Goal: Task Accomplishment & Management: Manage account settings

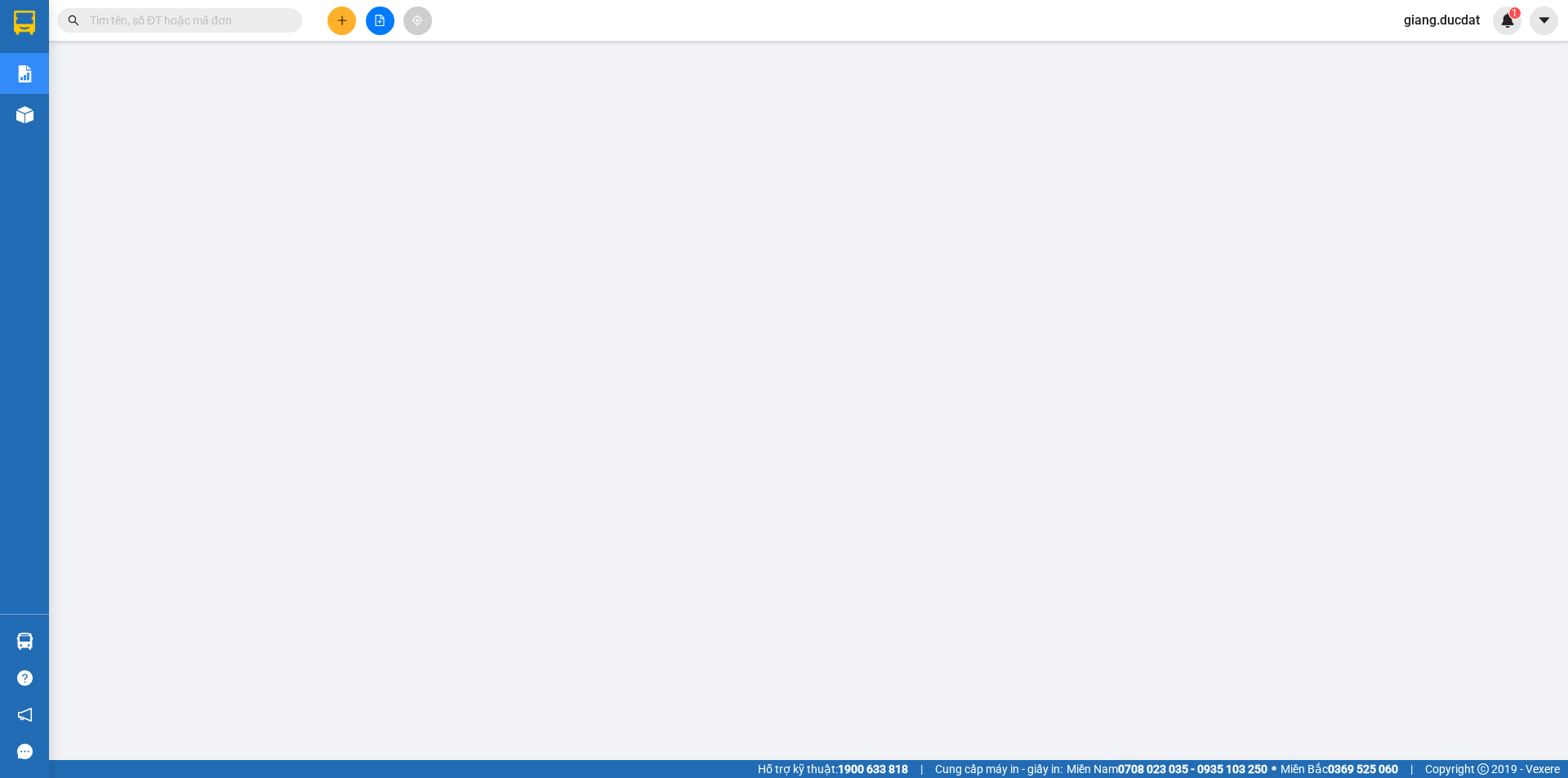
click at [265, 22] on input "text" at bounding box center [186, 20] width 193 height 18
click at [263, 23] on input "text" at bounding box center [186, 20] width 193 height 18
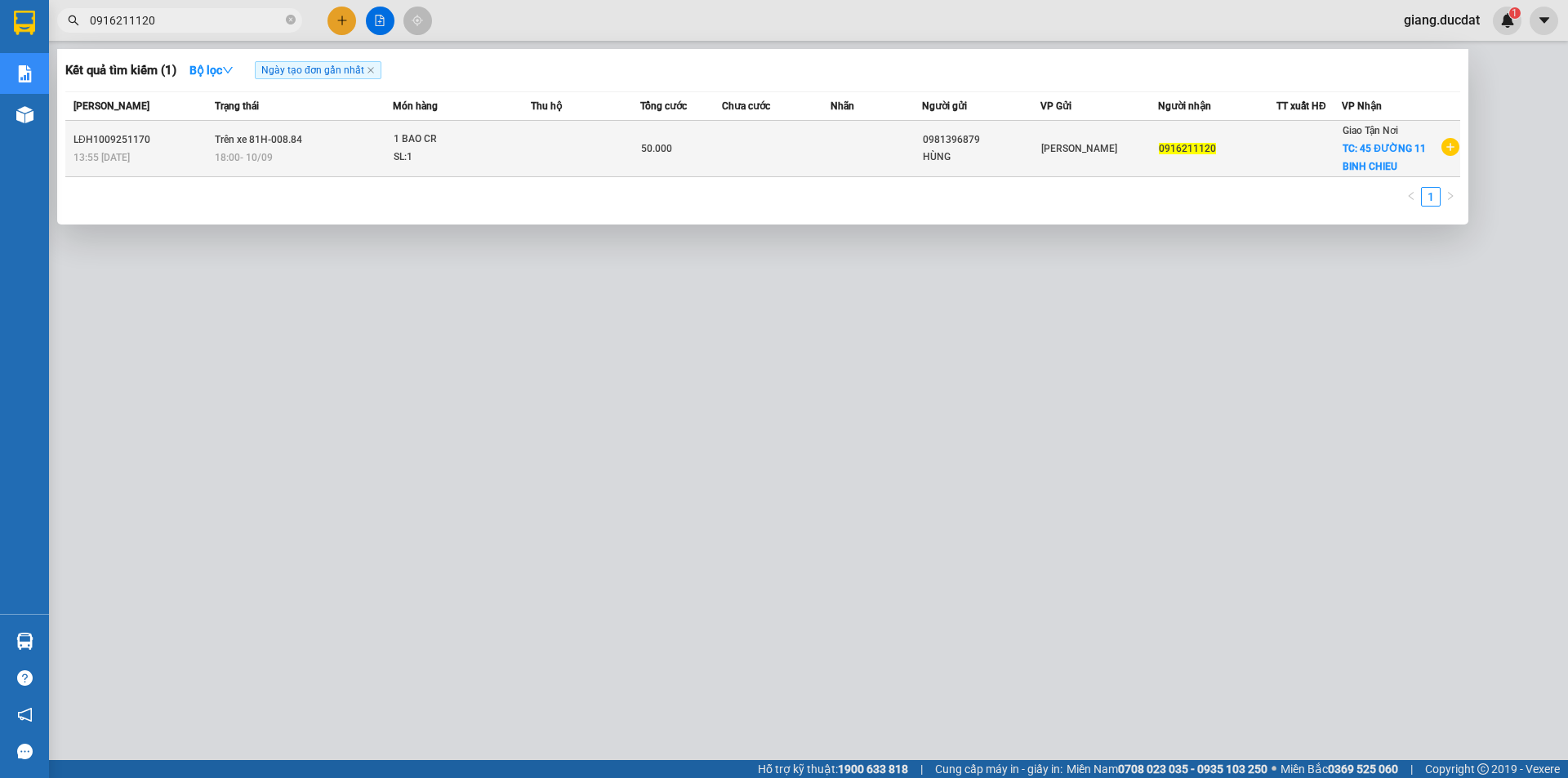
type input "0916211120"
click at [1180, 152] on span "0916211120" at bounding box center [1188, 149] width 58 height 12
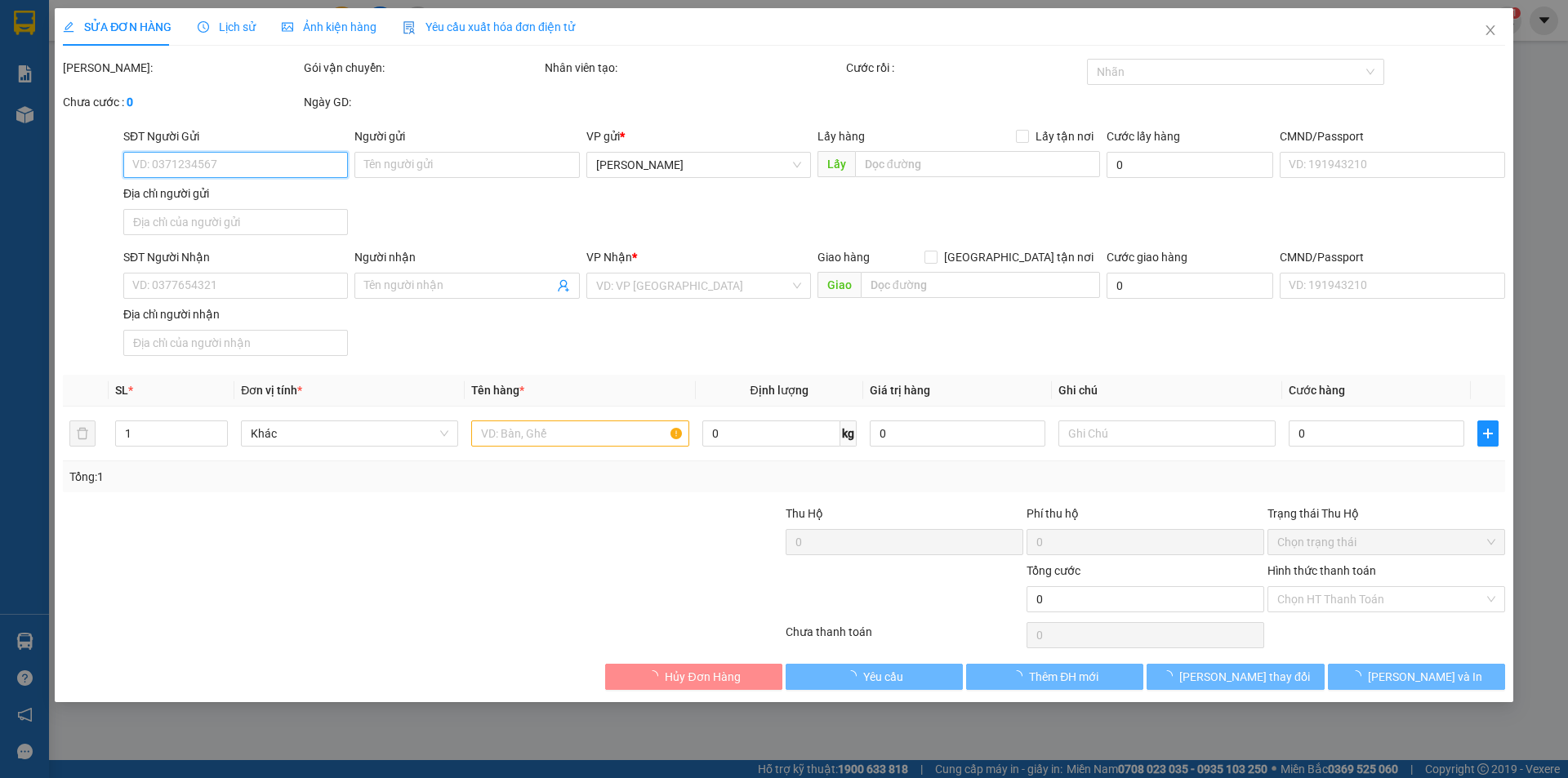
type input "0981396879"
type input "HÙNG"
type input "0916211120"
checkbox input "true"
type input "45 ĐƯỜNG 11 BINH CHIEU"
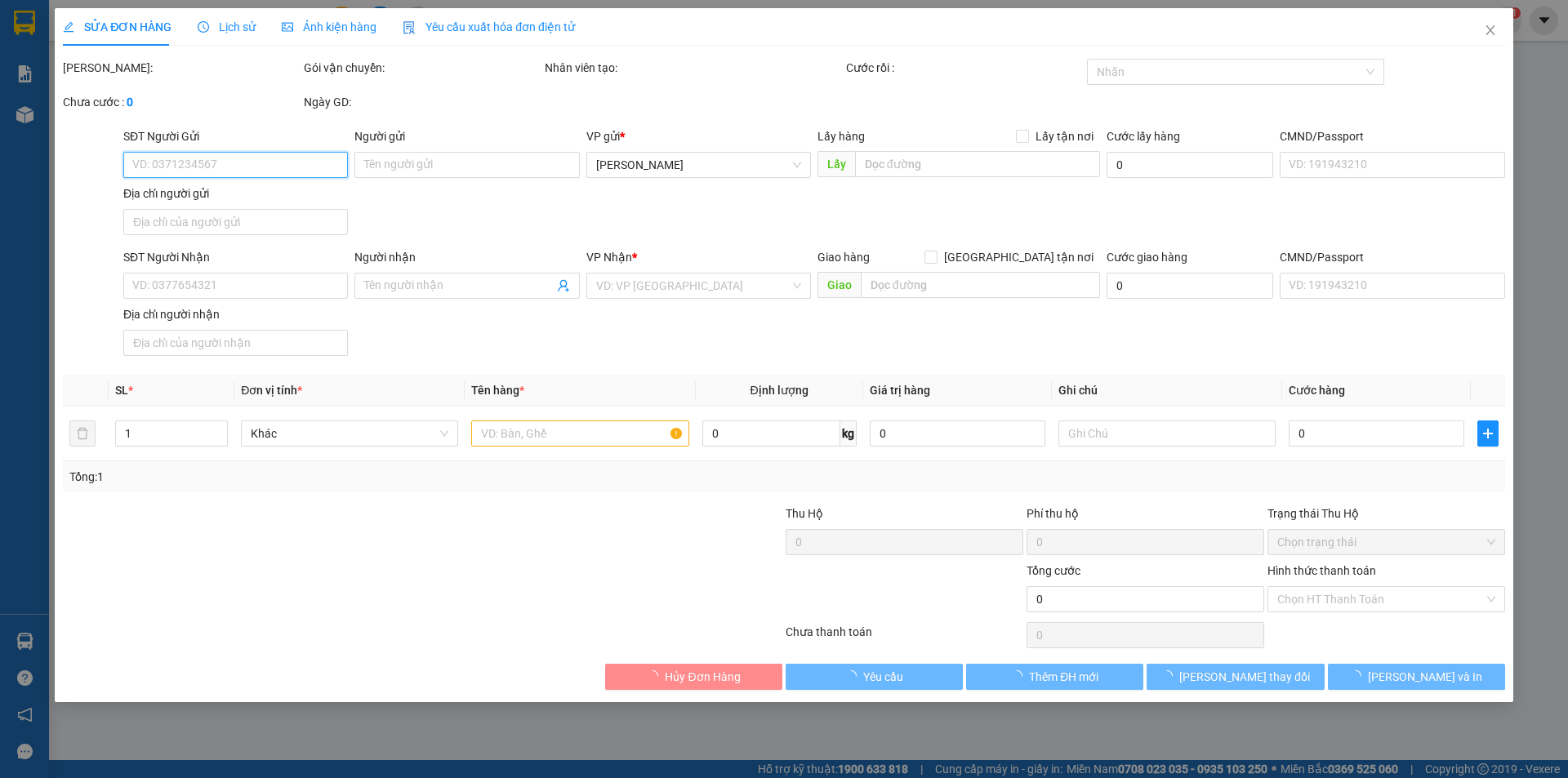
type input "50.000"
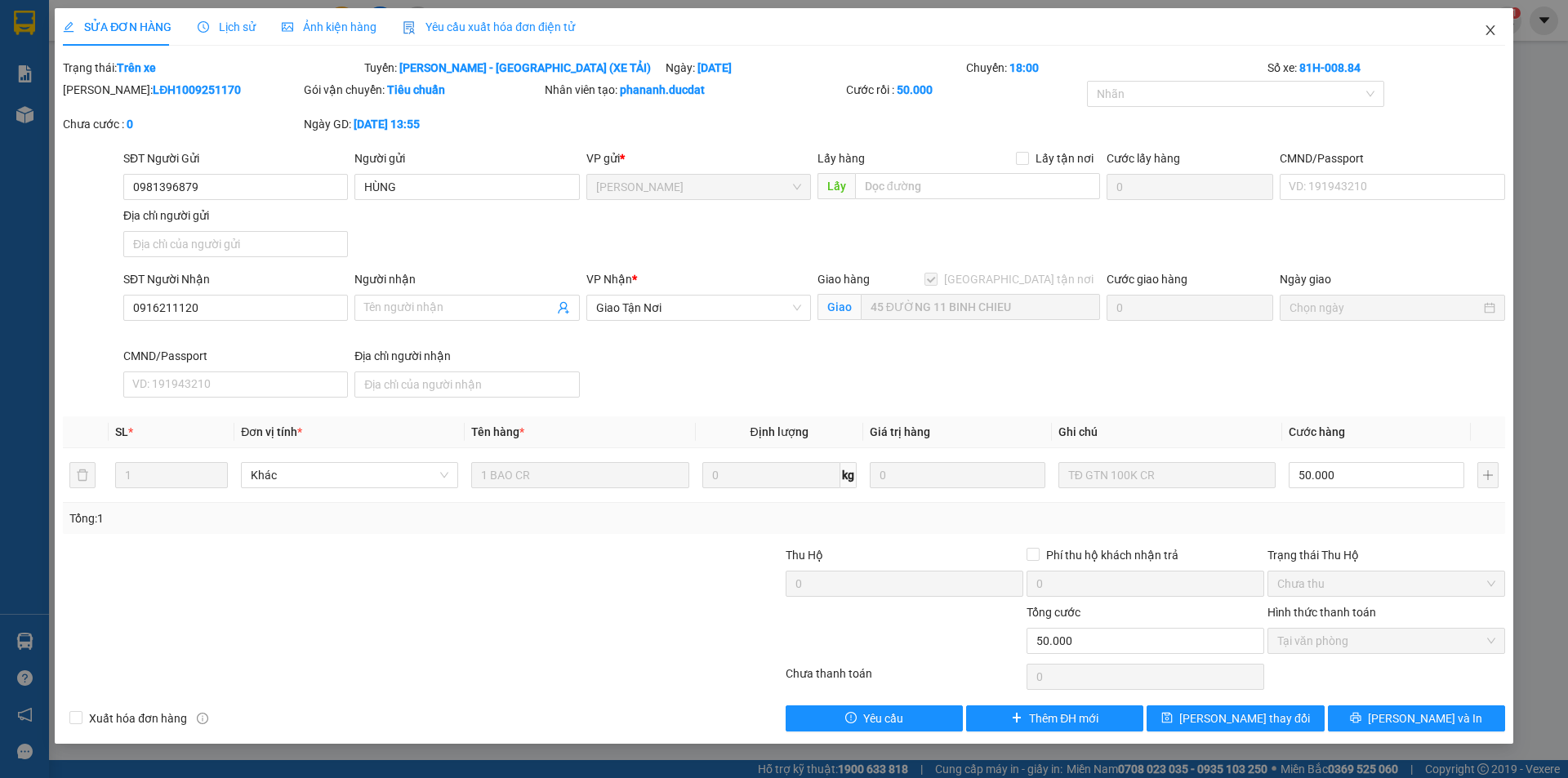
click at [1479, 42] on span "Close" at bounding box center [1490, 31] width 46 height 46
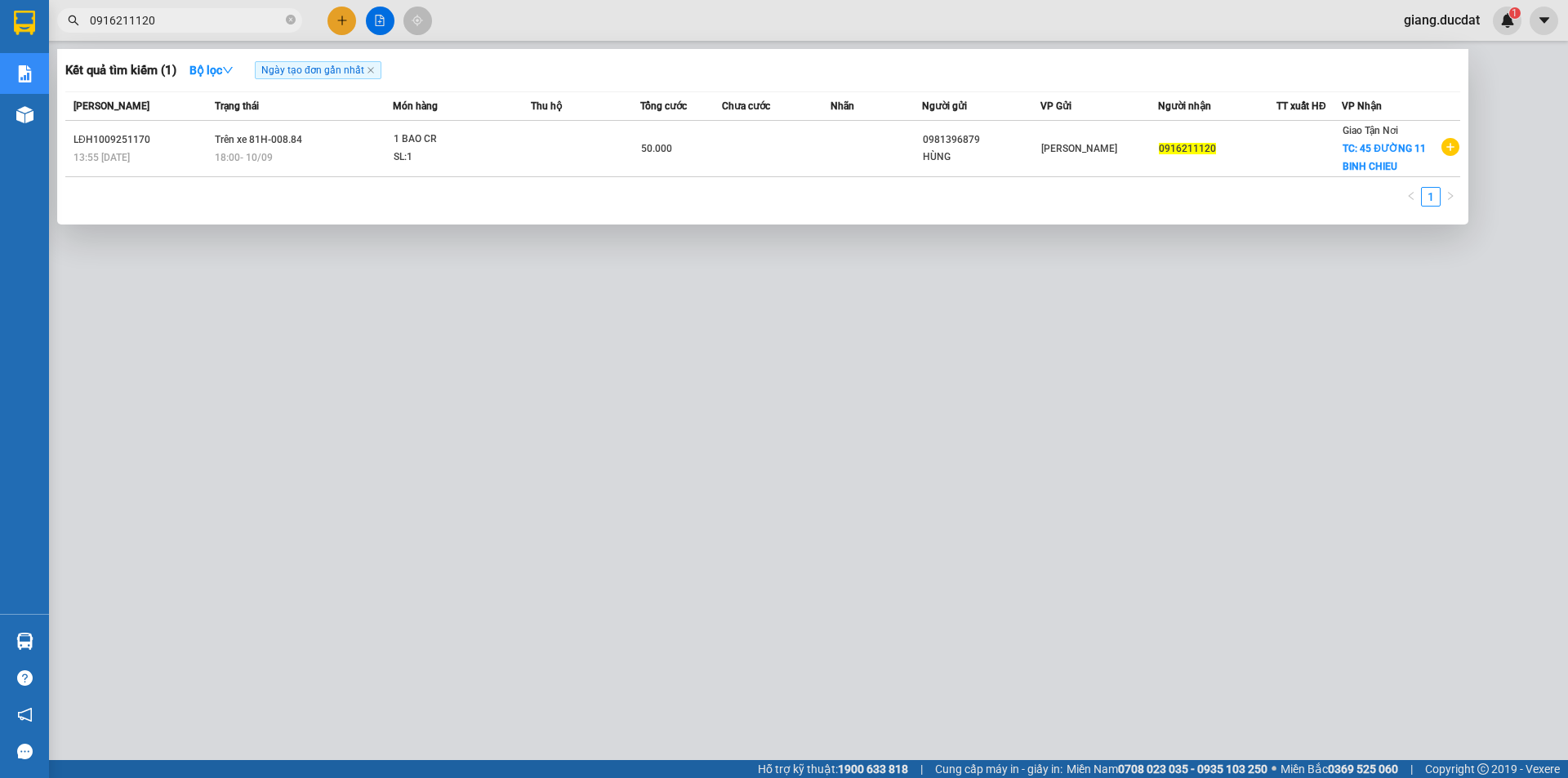
click at [169, 20] on input "0916211120" at bounding box center [186, 20] width 193 height 18
click at [1444, 16] on div at bounding box center [784, 389] width 1568 height 778
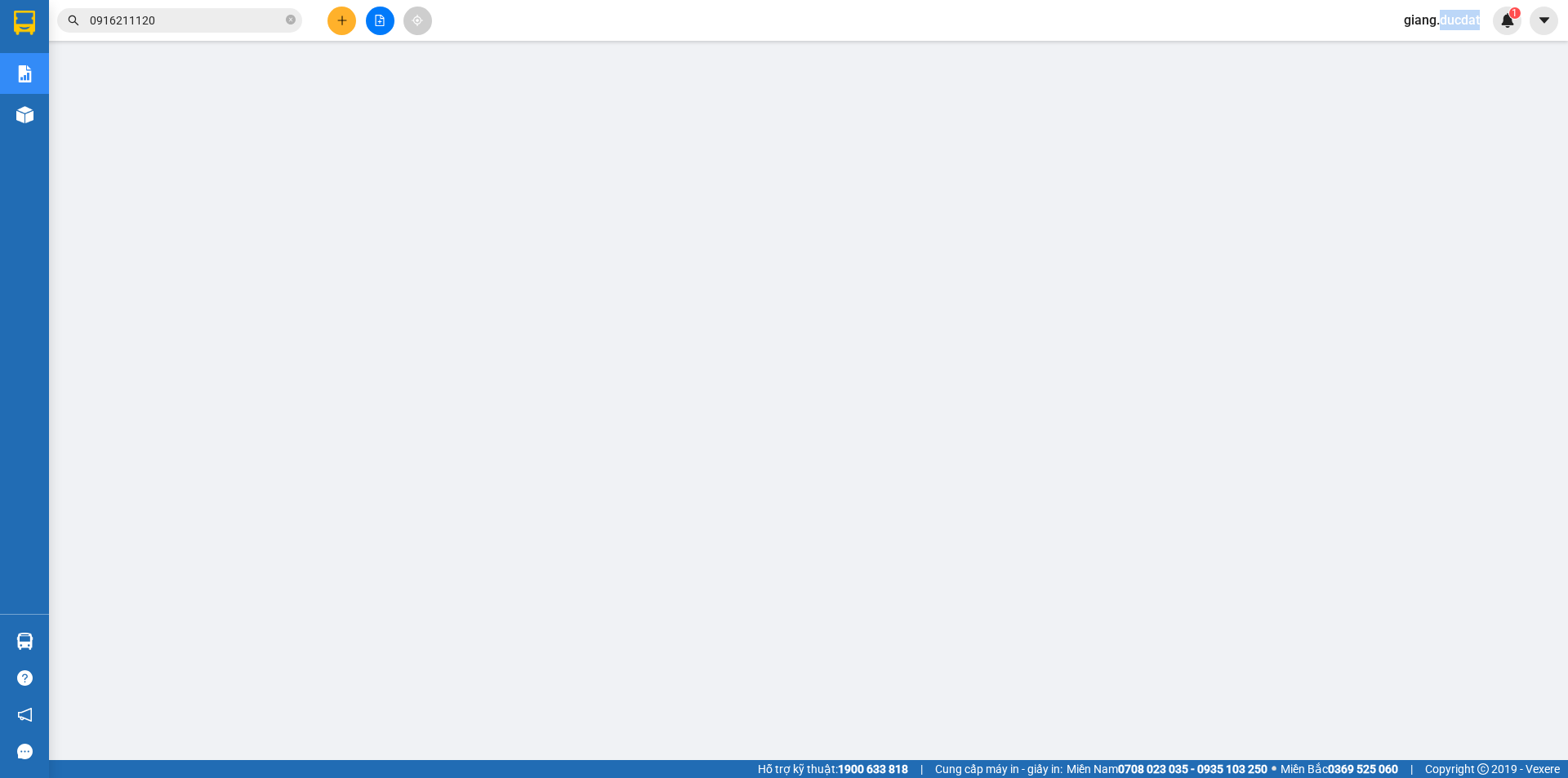
click at [1444, 16] on span "giang.ducdat" at bounding box center [1442, 20] width 102 height 20
click at [1454, 58] on span "Đăng xuất" at bounding box center [1450, 50] width 69 height 18
